Goal: Information Seeking & Learning: Learn about a topic

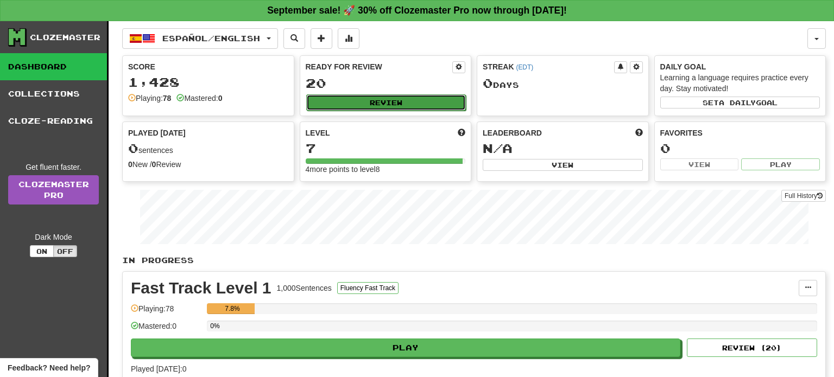
click at [345, 104] on button "Review" at bounding box center [386, 102] width 160 height 16
select select "**"
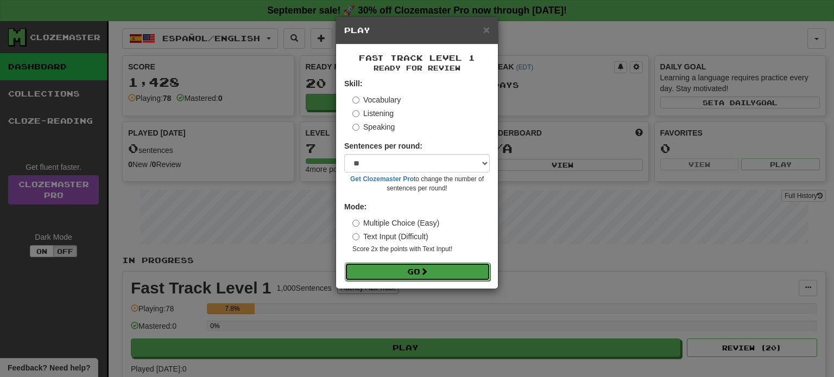
click at [408, 275] on button "Go" at bounding box center [417, 272] width 145 height 18
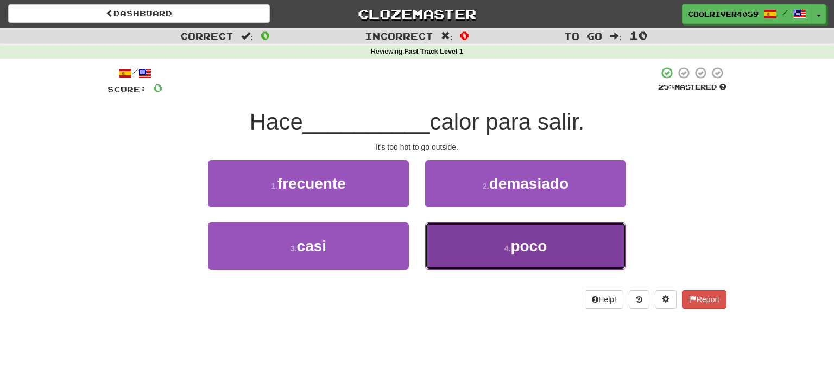
click at [523, 252] on span "poco" at bounding box center [528, 246] width 36 height 17
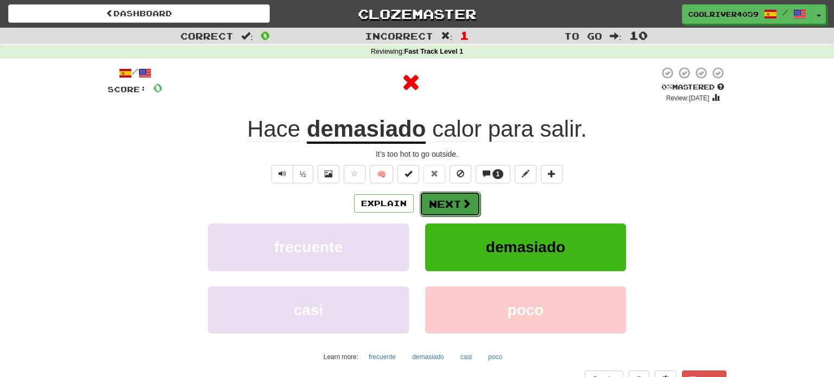
click at [464, 209] on button "Next" at bounding box center [450, 204] width 61 height 25
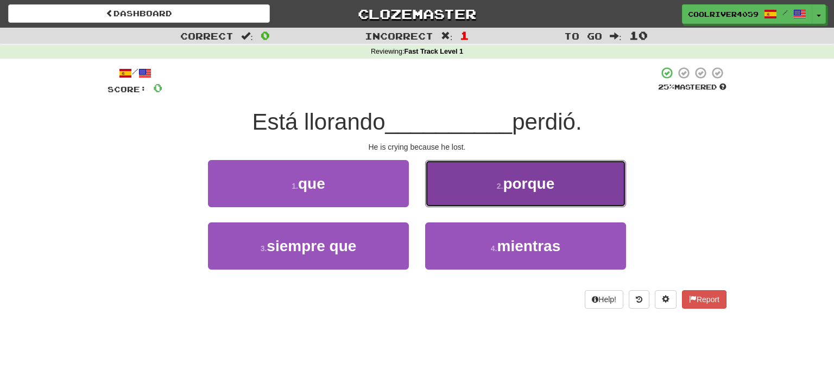
click at [479, 175] on button "2 . porque" at bounding box center [525, 183] width 201 height 47
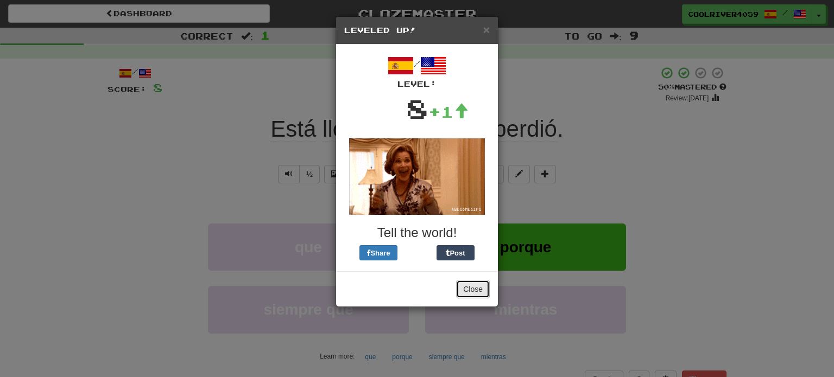
click at [473, 285] on button "Close" at bounding box center [473, 289] width 34 height 18
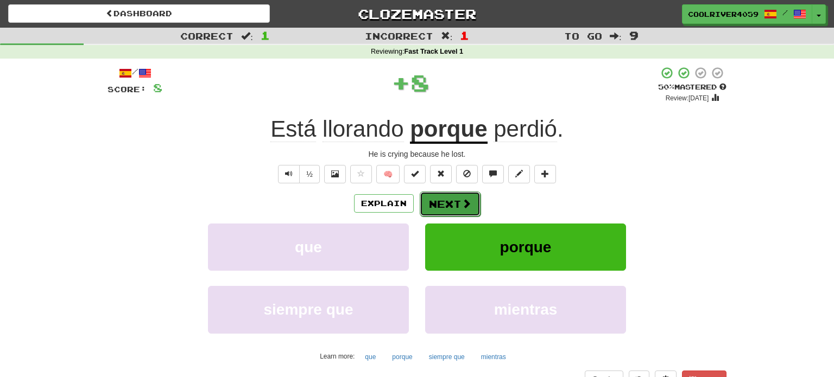
click at [450, 212] on button "Next" at bounding box center [450, 204] width 61 height 25
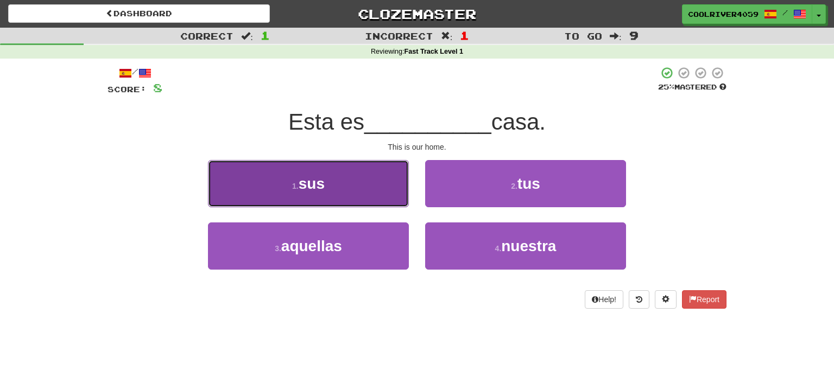
click at [402, 179] on button "1 . sus" at bounding box center [308, 183] width 201 height 47
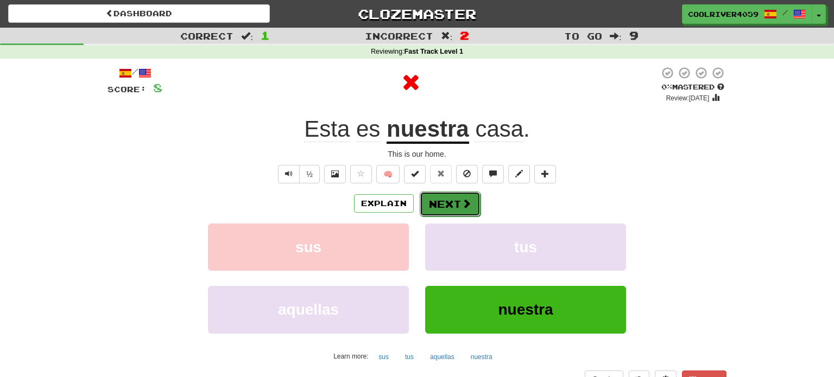
click at [447, 197] on button "Next" at bounding box center [450, 204] width 61 height 25
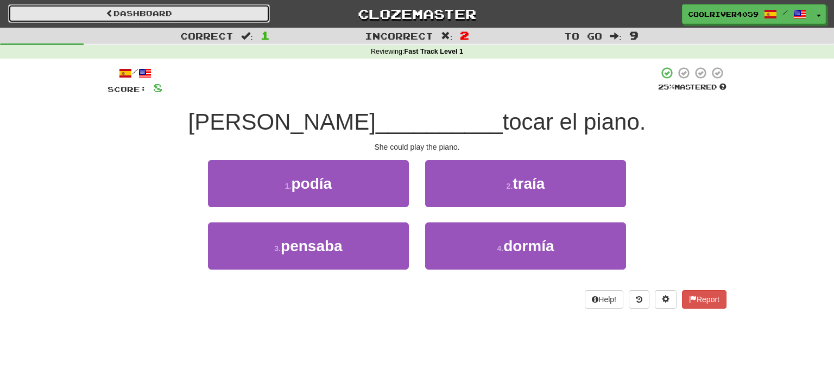
click at [161, 13] on link "Dashboard" at bounding box center [139, 13] width 262 height 18
